Goal: Navigation & Orientation: Find specific page/section

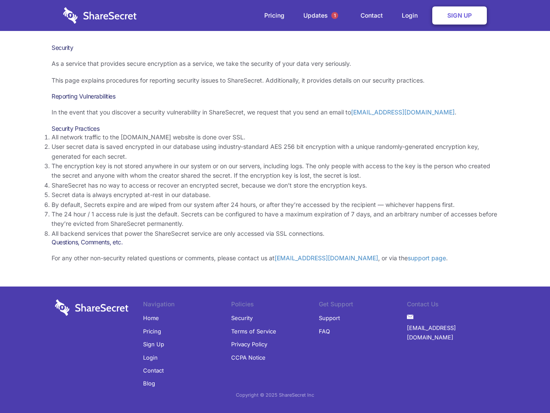
click at [275, 206] on li "By default, Secrets expire and are wiped from our system after 24 hours, or aft…" at bounding box center [275, 204] width 447 height 9
click at [335, 15] on span "1" at bounding box center [335, 15] width 7 height 7
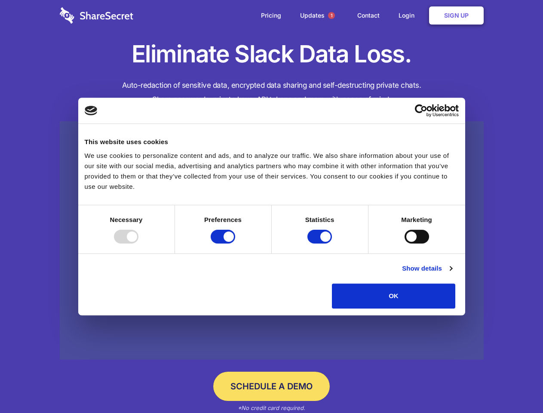
click at [138, 243] on div at bounding box center [126, 237] width 25 height 14
click at [235, 243] on input "Preferences" at bounding box center [223, 237] width 25 height 14
checkbox input "false"
click at [321, 243] on input "Statistics" at bounding box center [319, 237] width 25 height 14
checkbox input "false"
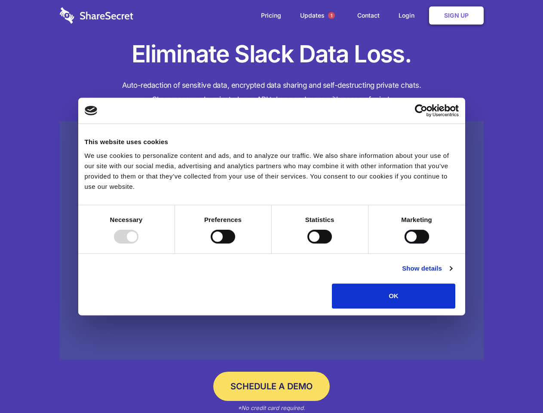
click at [405, 243] on input "Marketing" at bounding box center [417, 237] width 25 height 14
checkbox input "true"
click at [452, 273] on link "Show details" at bounding box center [427, 268] width 50 height 10
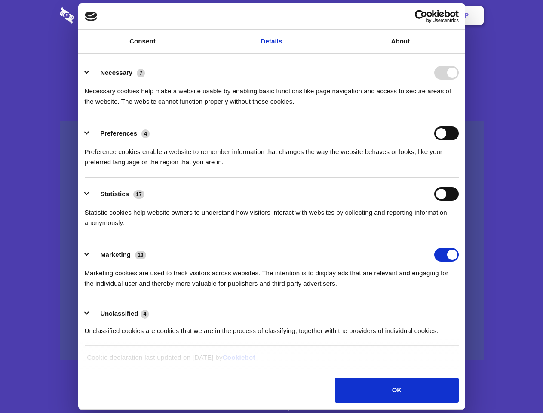
click at [459, 117] on li "Necessary 7 Necessary cookies help make a website usable by enabling basic func…" at bounding box center [272, 86] width 374 height 61
click at [331, 15] on span "1" at bounding box center [331, 15] width 7 height 7
